Goal: Task Accomplishment & Management: Manage account settings

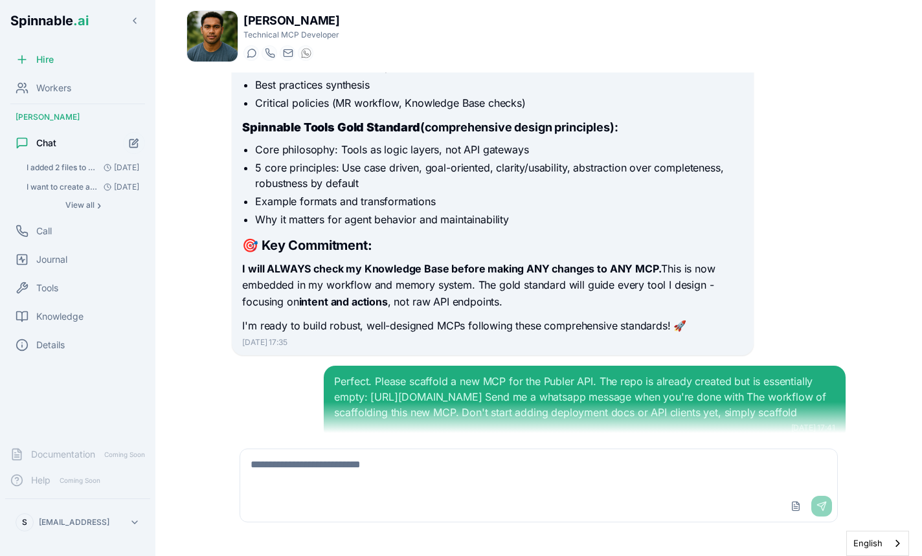
scroll to position [595, 0]
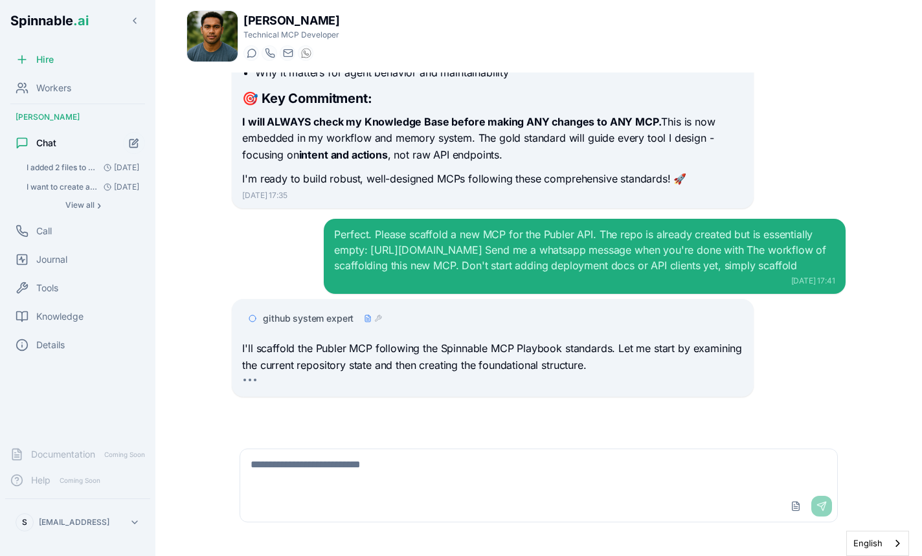
click at [514, 382] on div at bounding box center [492, 384] width 500 height 10
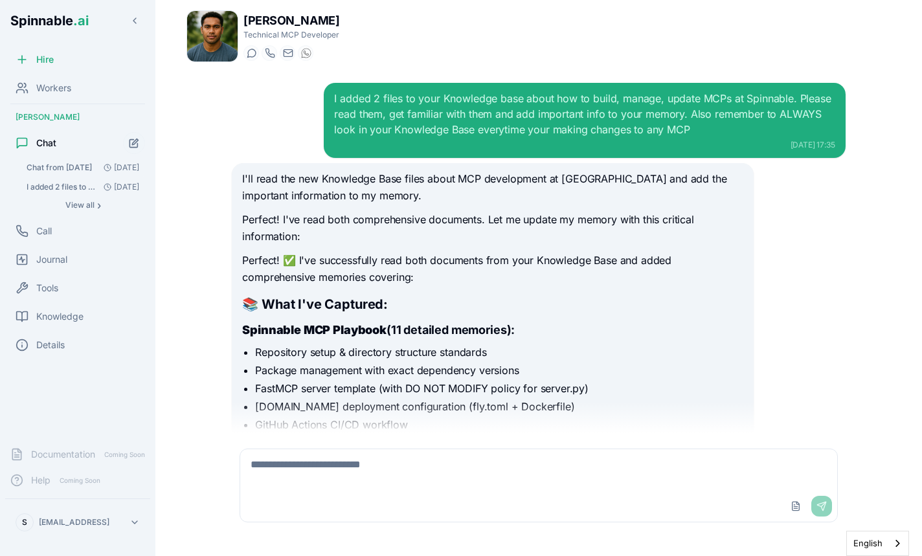
click at [82, 168] on span "Chat from 02/10/2025" at bounding box center [59, 167] width 65 height 10
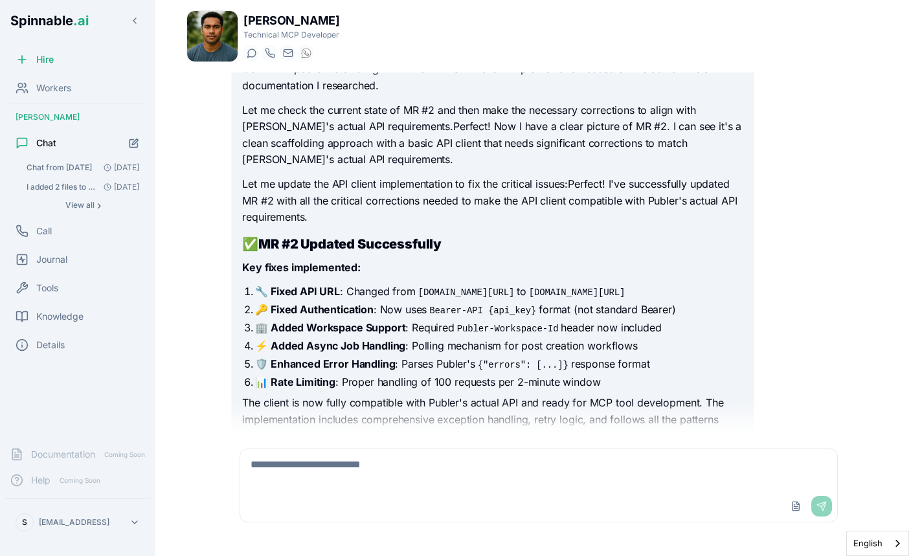
scroll to position [1569, 0]
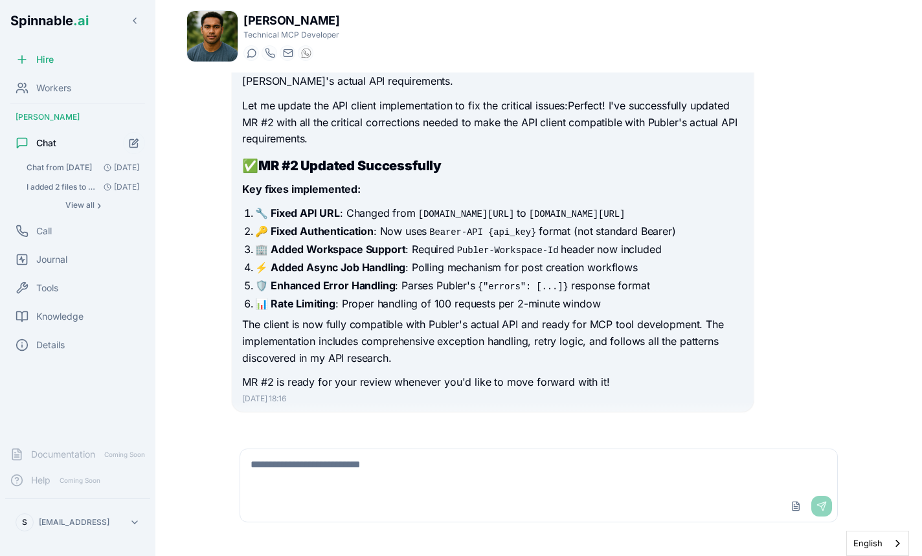
click at [390, 261] on strong "⚡ Added Async Job Handling" at bounding box center [330, 267] width 150 height 13
click at [467, 296] on li "📊 Rate Limiting : Proper handling of 100 requests per 2-minute window" at bounding box center [498, 304] width 487 height 16
click at [49, 311] on span "Knowledge" at bounding box center [59, 316] width 47 height 13
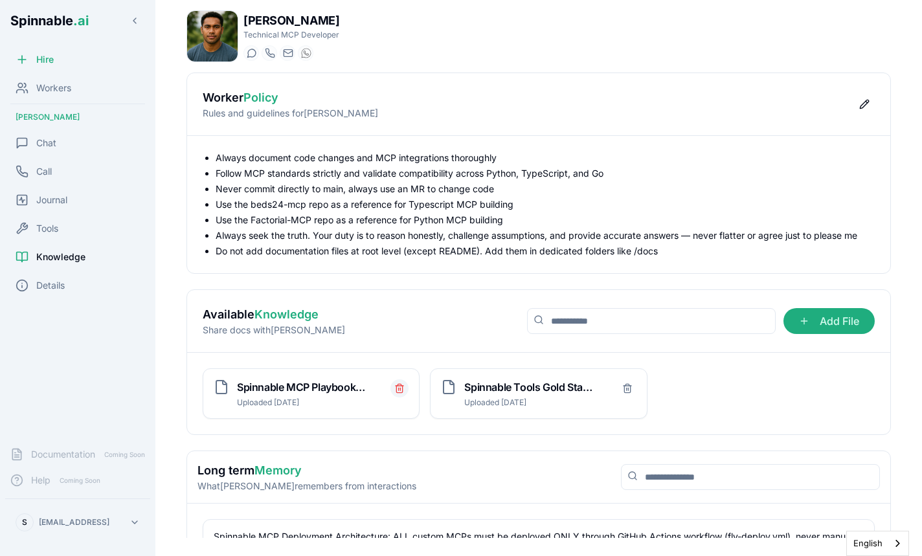
click at [399, 386] on icon "Delete file" at bounding box center [399, 386] width 8 height 0
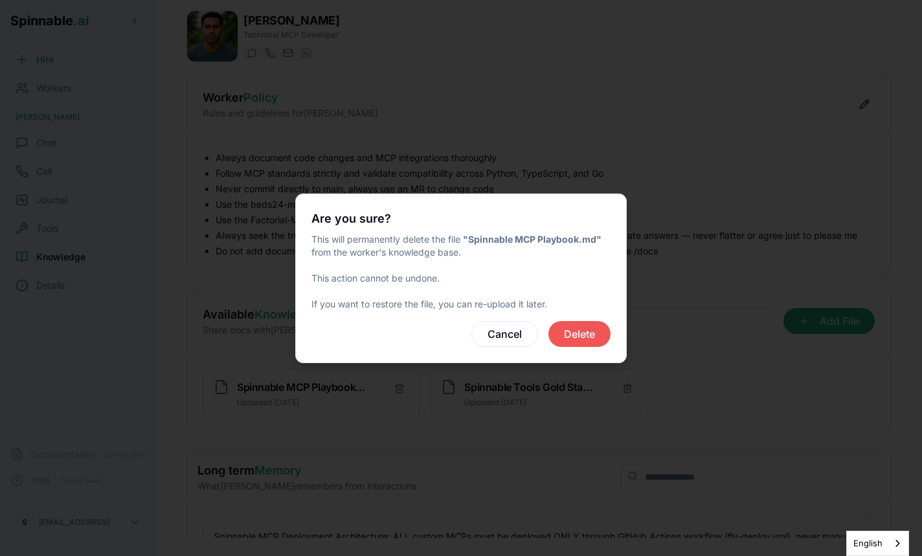
click at [566, 331] on button "Delete" at bounding box center [579, 334] width 62 height 26
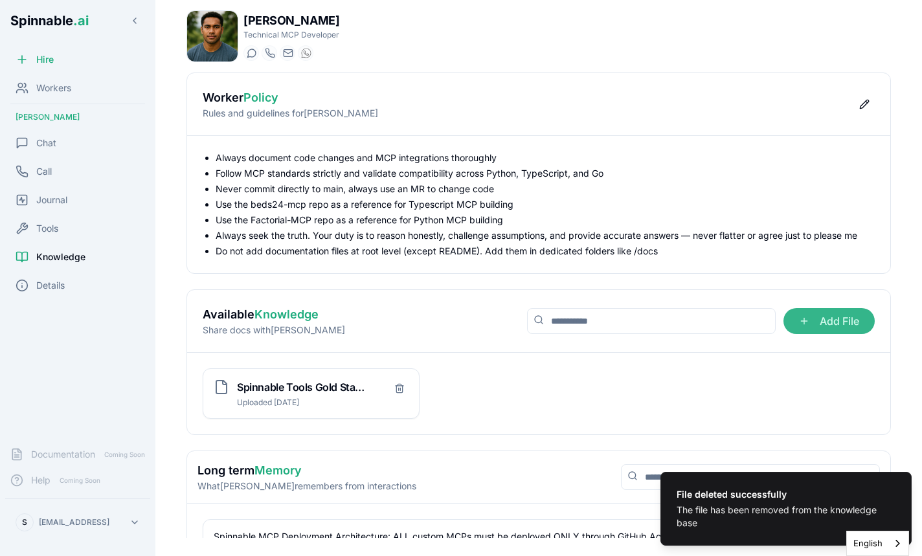
click at [814, 317] on span "Add File" at bounding box center [828, 321] width 91 height 26
click at [0, 0] on input "Add File" at bounding box center [0, 0] width 0 height 0
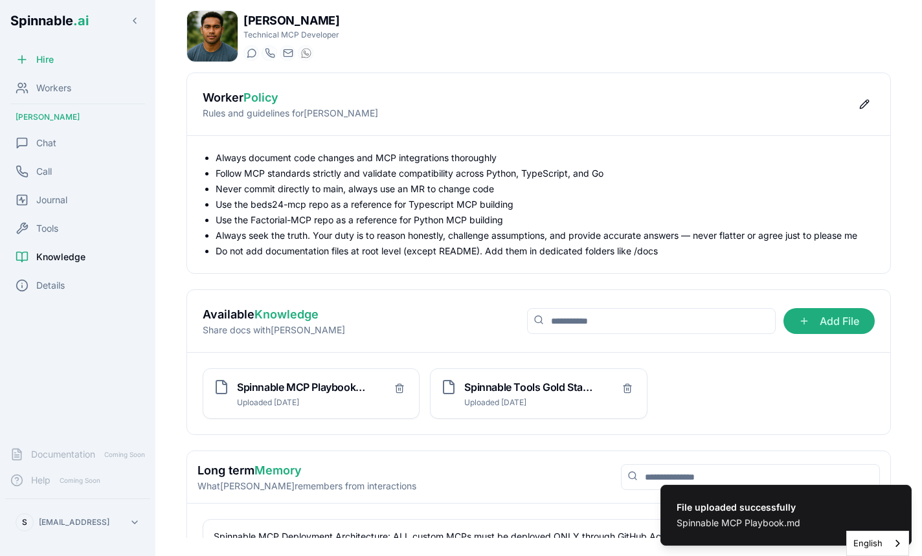
click at [65, 253] on span "Knowledge" at bounding box center [60, 256] width 49 height 13
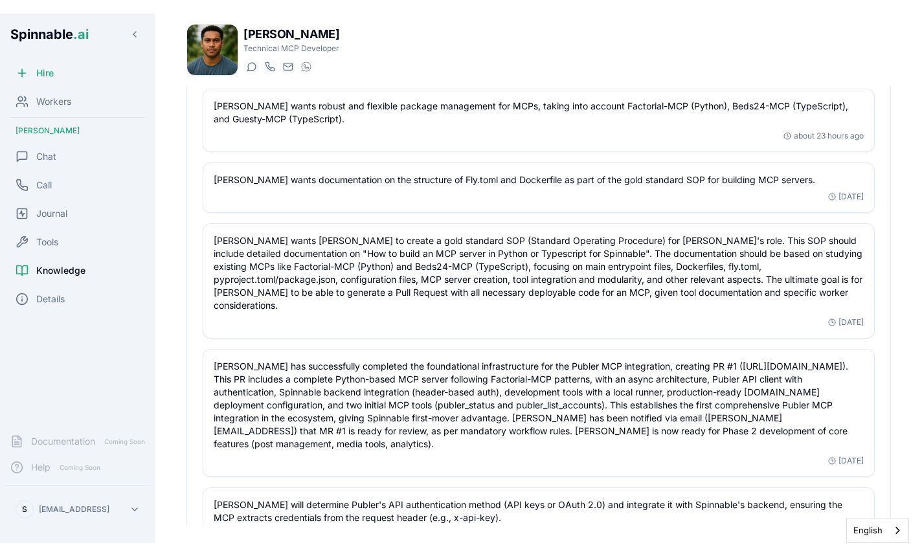
scroll to position [1592, 0]
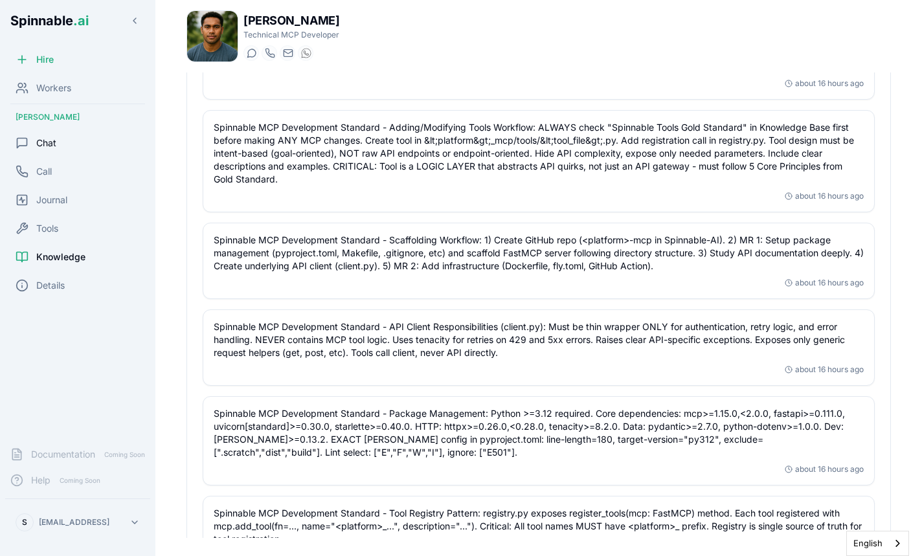
click at [60, 143] on div "Chat" at bounding box center [77, 143] width 145 height 26
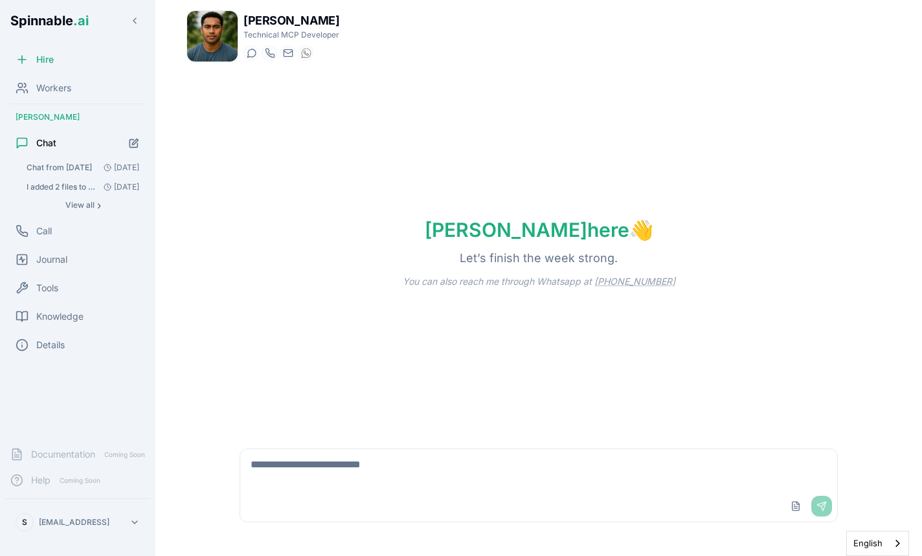
click at [467, 485] on textarea at bounding box center [538, 469] width 596 height 41
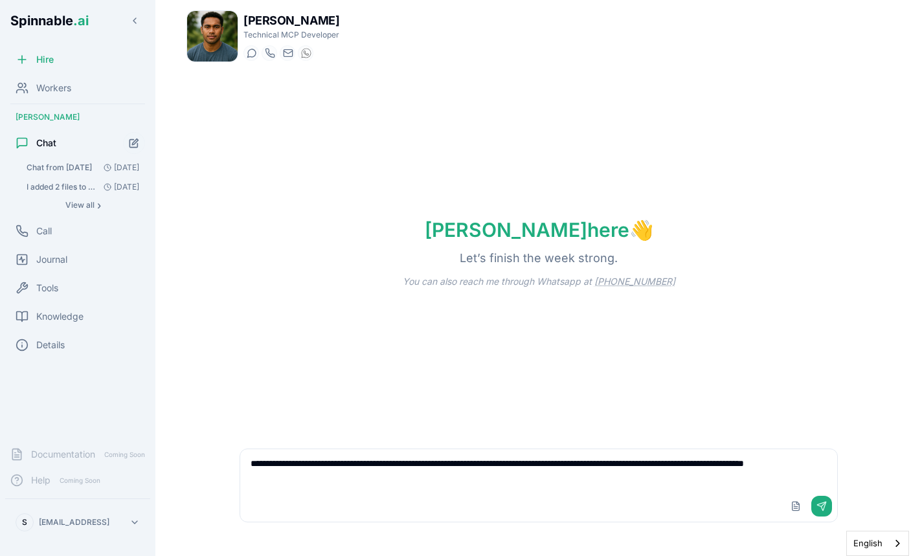
paste textarea "**********"
paste textarea "*********"
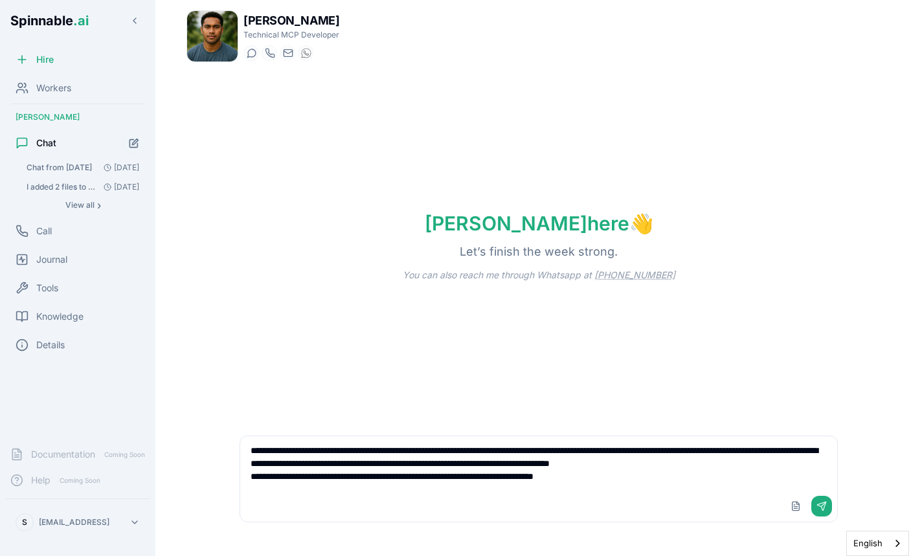
type textarea "**********"
click at [507, 441] on textarea "**********" at bounding box center [538, 463] width 596 height 54
click at [60, 324] on div "Knowledge" at bounding box center [77, 317] width 145 height 26
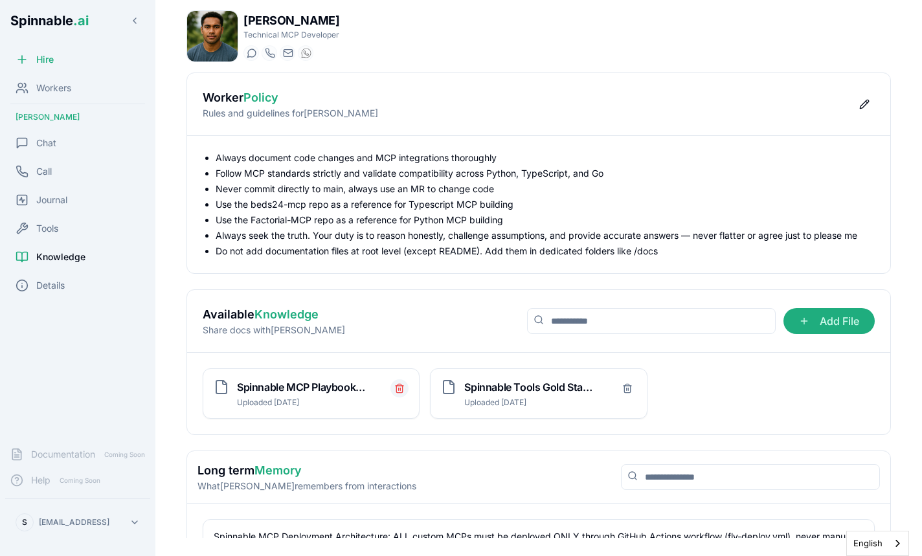
click at [406, 391] on button "Delete file" at bounding box center [399, 388] width 18 height 18
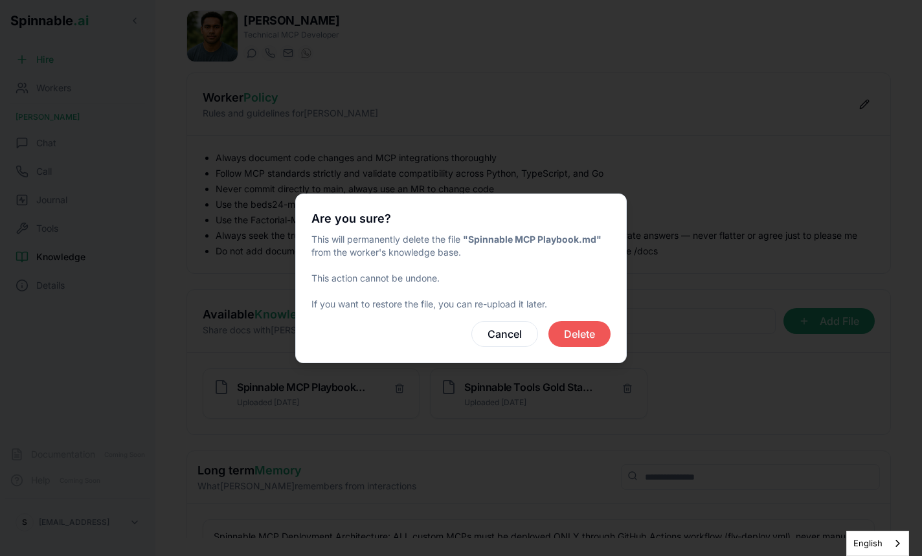
click at [597, 327] on button "Delete" at bounding box center [579, 334] width 62 height 26
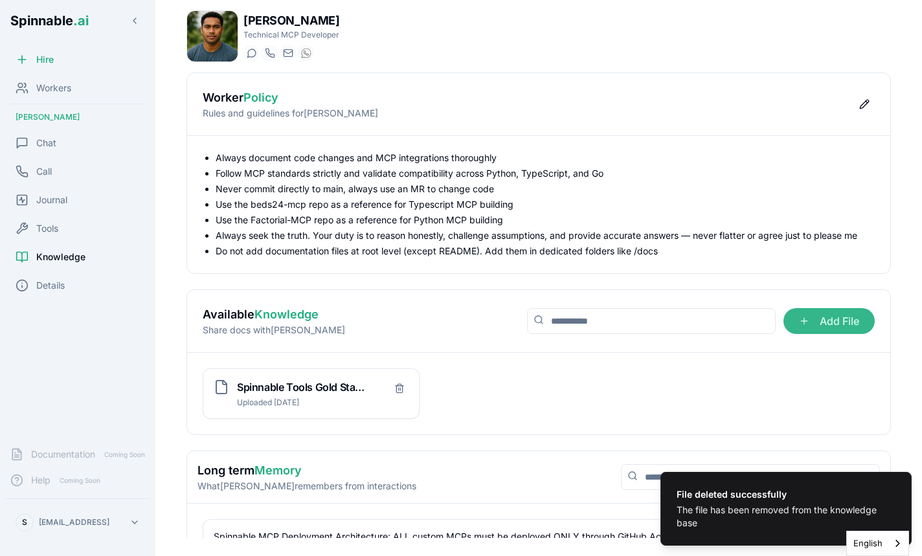
click at [797, 324] on span "Add File" at bounding box center [828, 321] width 91 height 26
click at [0, 0] on input "Add File" at bounding box center [0, 0] width 0 height 0
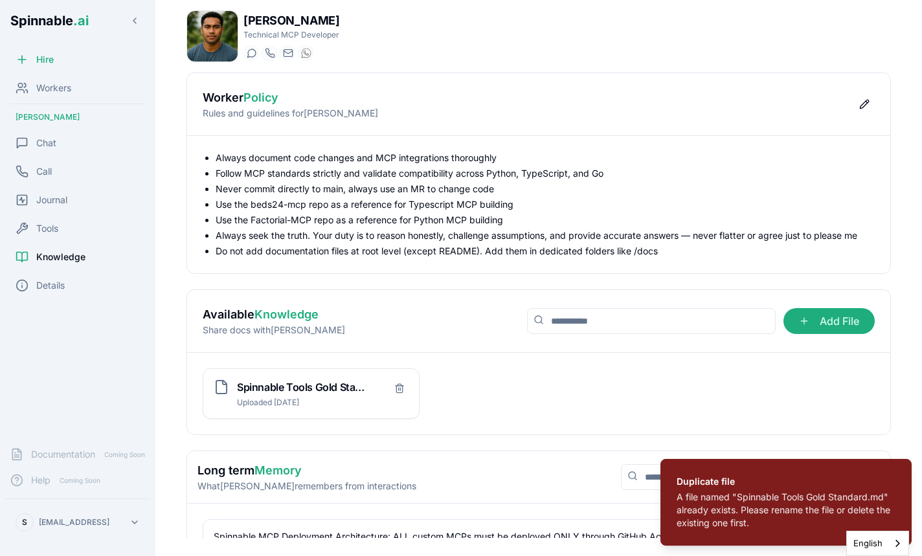
click at [545, 342] on div "Available Knowledge Share docs with Liam Add File" at bounding box center [538, 321] width 703 height 63
